Goal: Task Accomplishment & Management: Check status

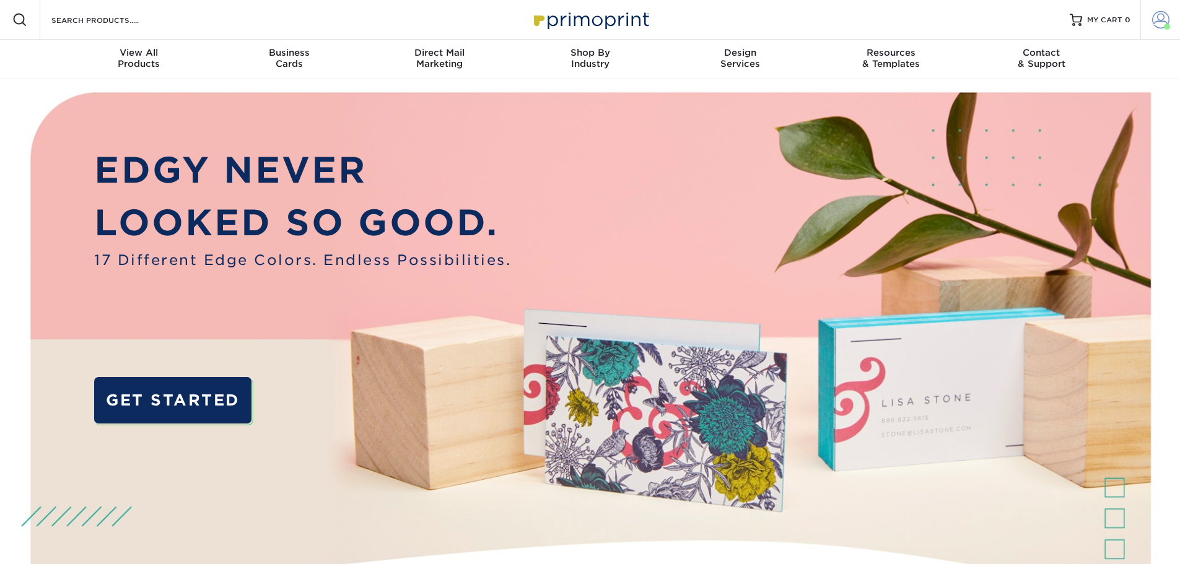
click at [1156, 16] on span at bounding box center [1160, 19] width 17 height 17
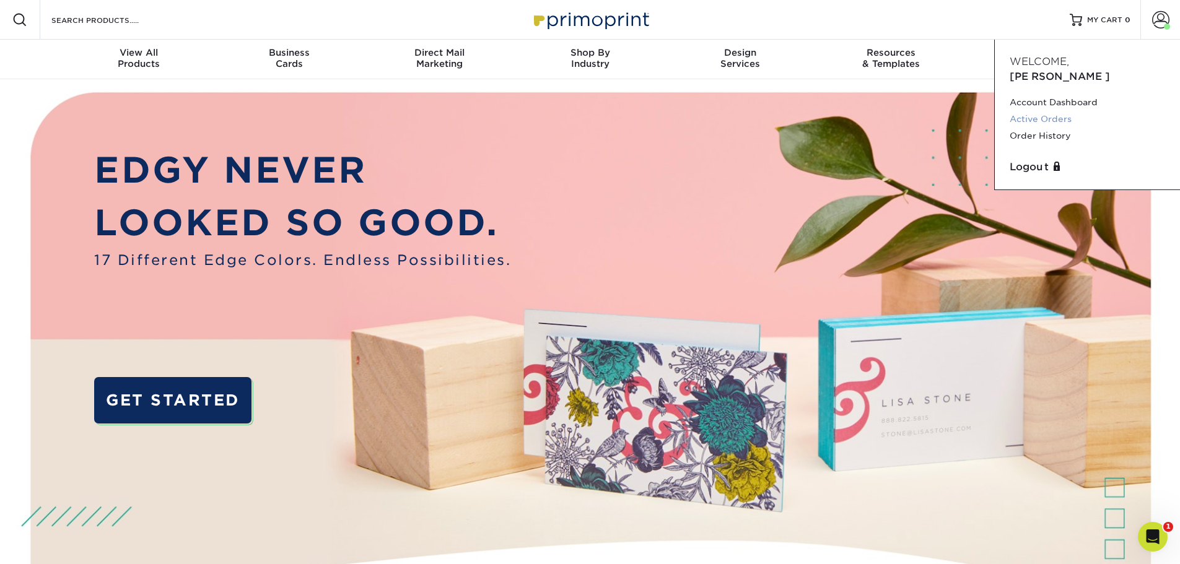
click at [1026, 111] on link "Active Orders" at bounding box center [1086, 119] width 155 height 17
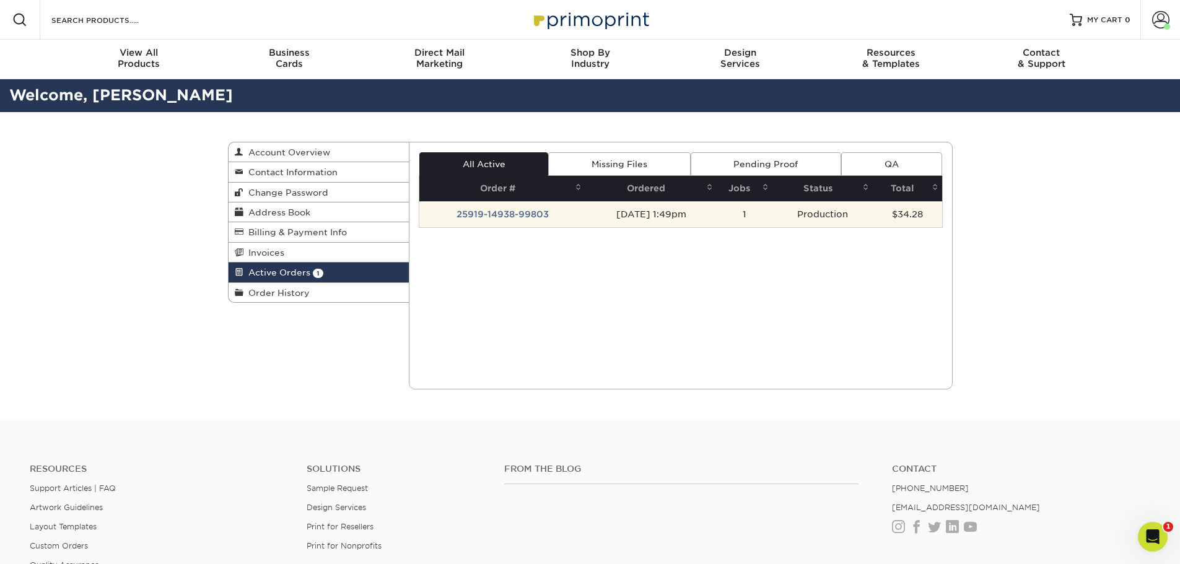
click at [515, 215] on td "25919-14938-99803" at bounding box center [502, 214] width 166 height 26
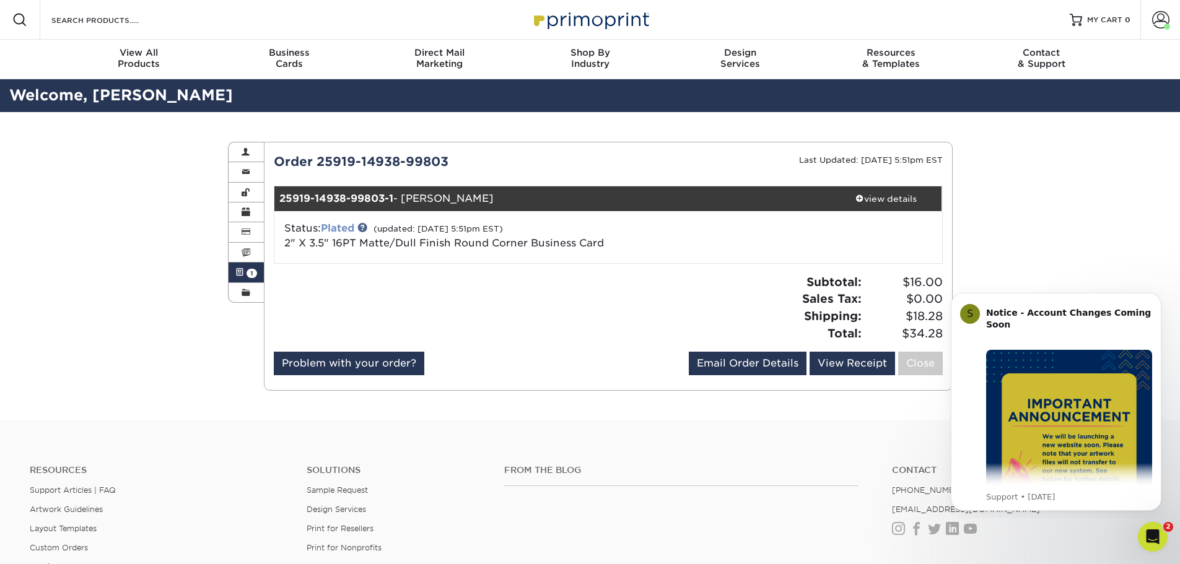
click at [349, 225] on link "Plated" at bounding box center [337, 228] width 33 height 12
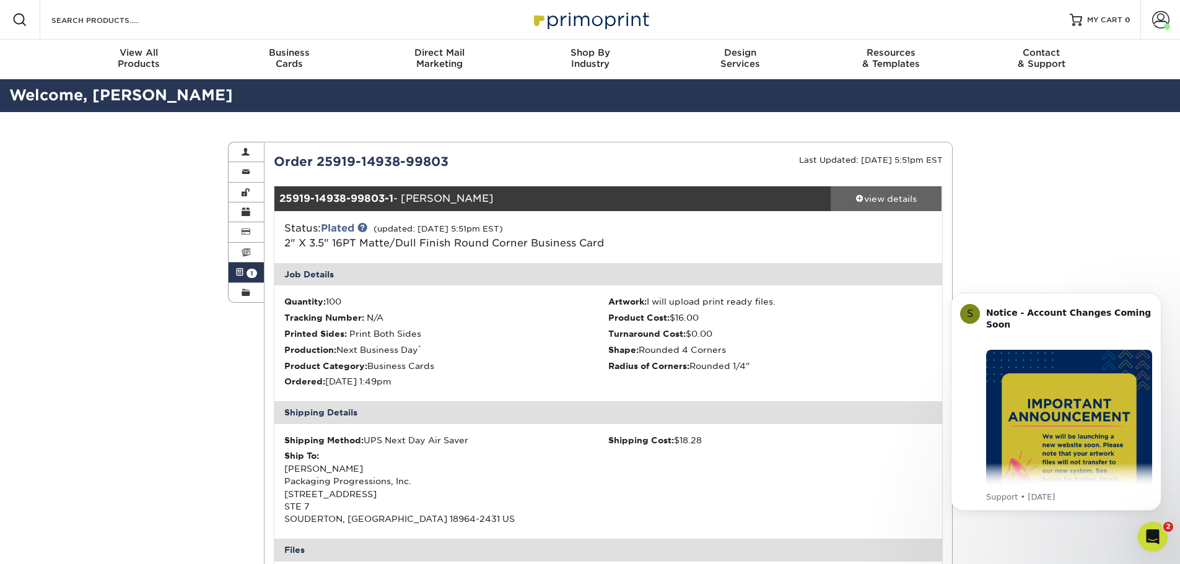
click at [880, 199] on div "view details" at bounding box center [885, 199] width 111 height 12
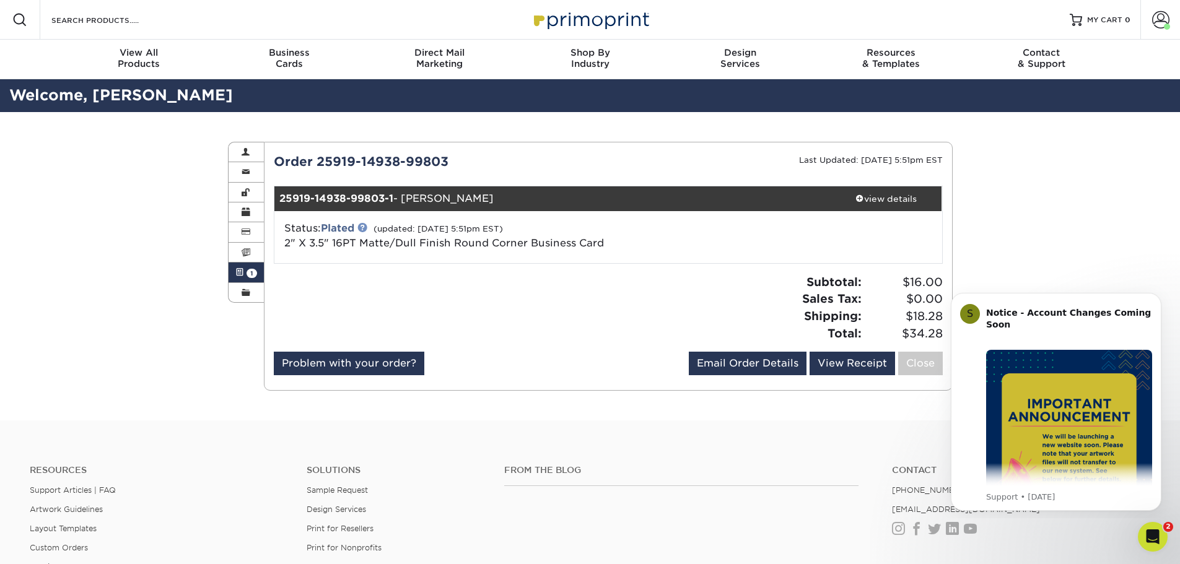
click at [366, 225] on link at bounding box center [362, 227] width 10 height 10
click at [871, 199] on div "view details" at bounding box center [885, 199] width 111 height 12
